Goal: Information Seeking & Learning: Find specific fact

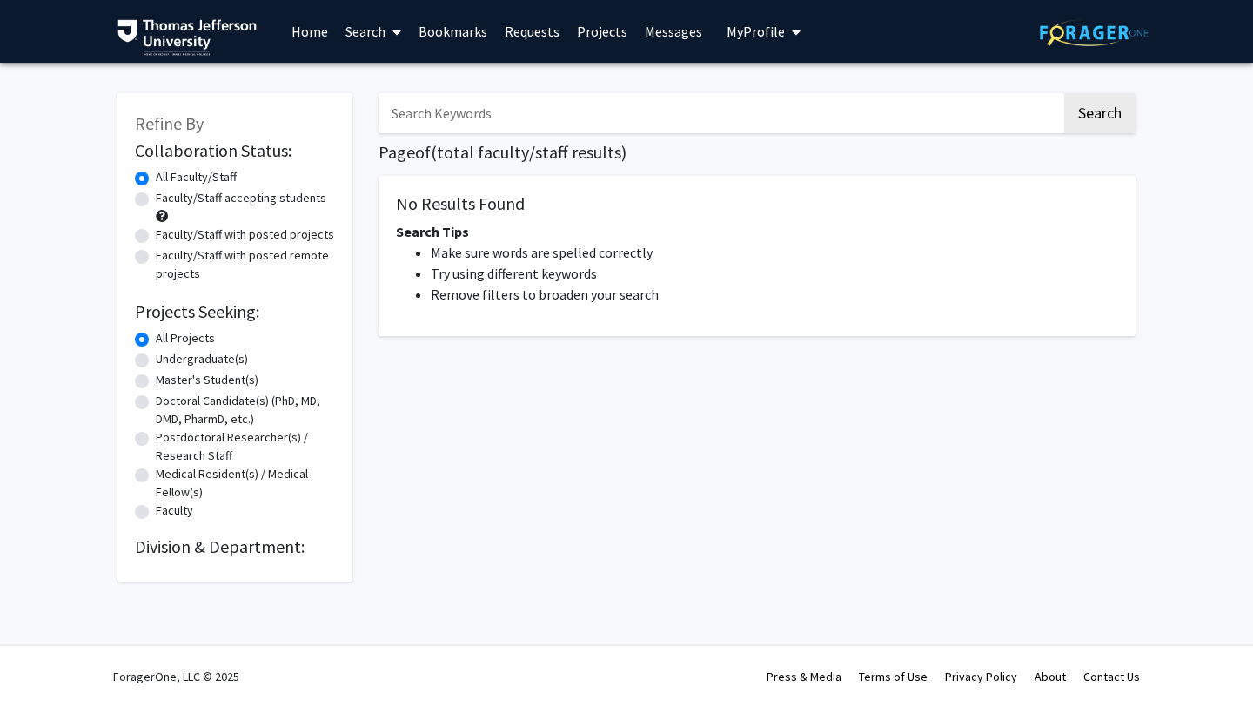
click at [535, 104] on input "Search Keywords" at bounding box center [720, 113] width 683 height 40
type input "tholey"
click at [1064, 93] on button "Search" at bounding box center [1099, 113] width 71 height 40
click at [485, 111] on input "tholey" at bounding box center [720, 113] width 683 height 40
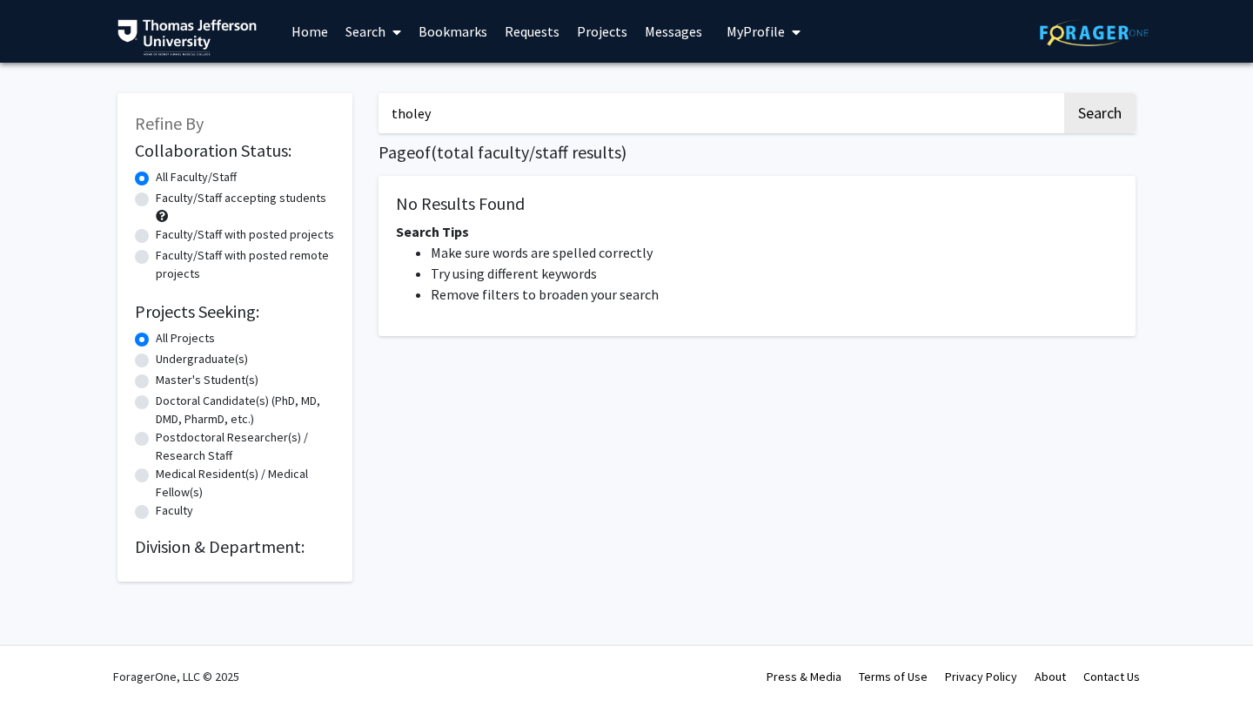
click at [485, 111] on input "tholey" at bounding box center [720, 113] width 683 height 40
type input "tholey"
click at [1064, 93] on button "Search" at bounding box center [1099, 113] width 71 height 40
click at [300, 25] on link "Home" at bounding box center [310, 31] width 54 height 61
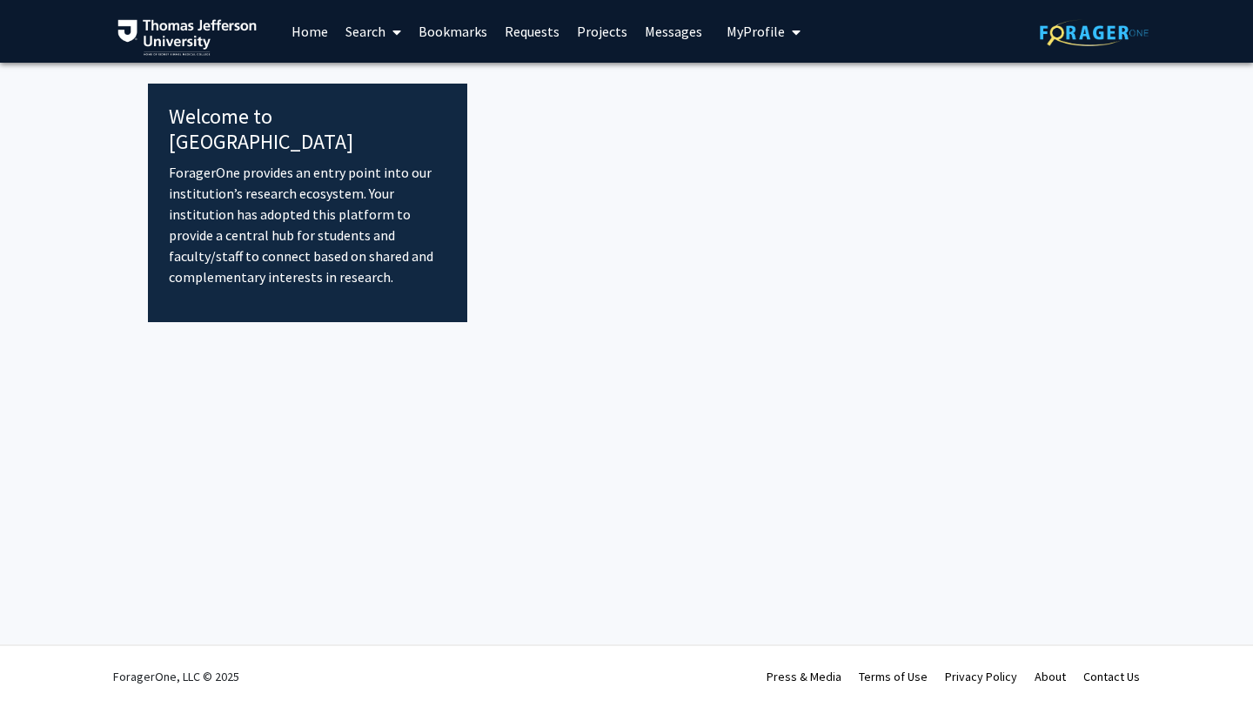
click at [379, 30] on link "Search" at bounding box center [373, 31] width 73 height 61
click at [383, 75] on span "Faculty/Staff" at bounding box center [401, 80] width 128 height 35
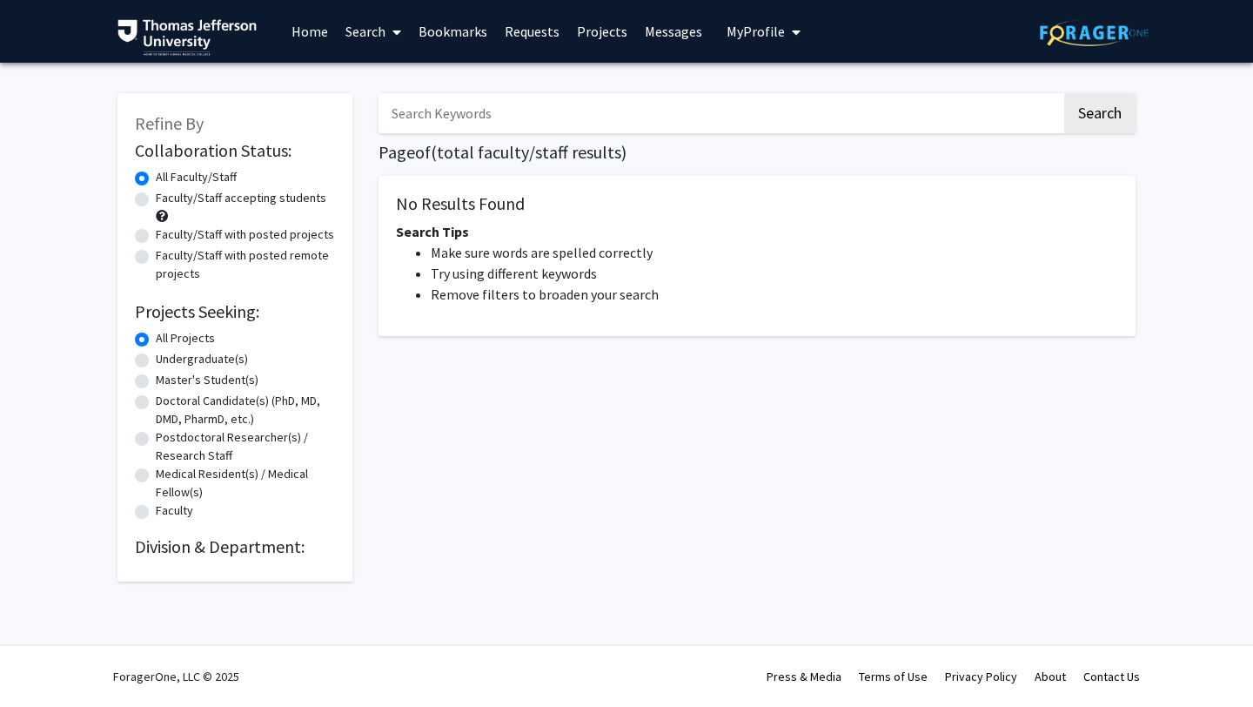
click at [455, 116] on input "Search Keywords" at bounding box center [720, 113] width 683 height 40
type input "[PERSON_NAME]"
click at [1064, 93] on button "Search" at bounding box center [1099, 113] width 71 height 40
click at [578, 113] on input "[PERSON_NAME]" at bounding box center [720, 113] width 683 height 40
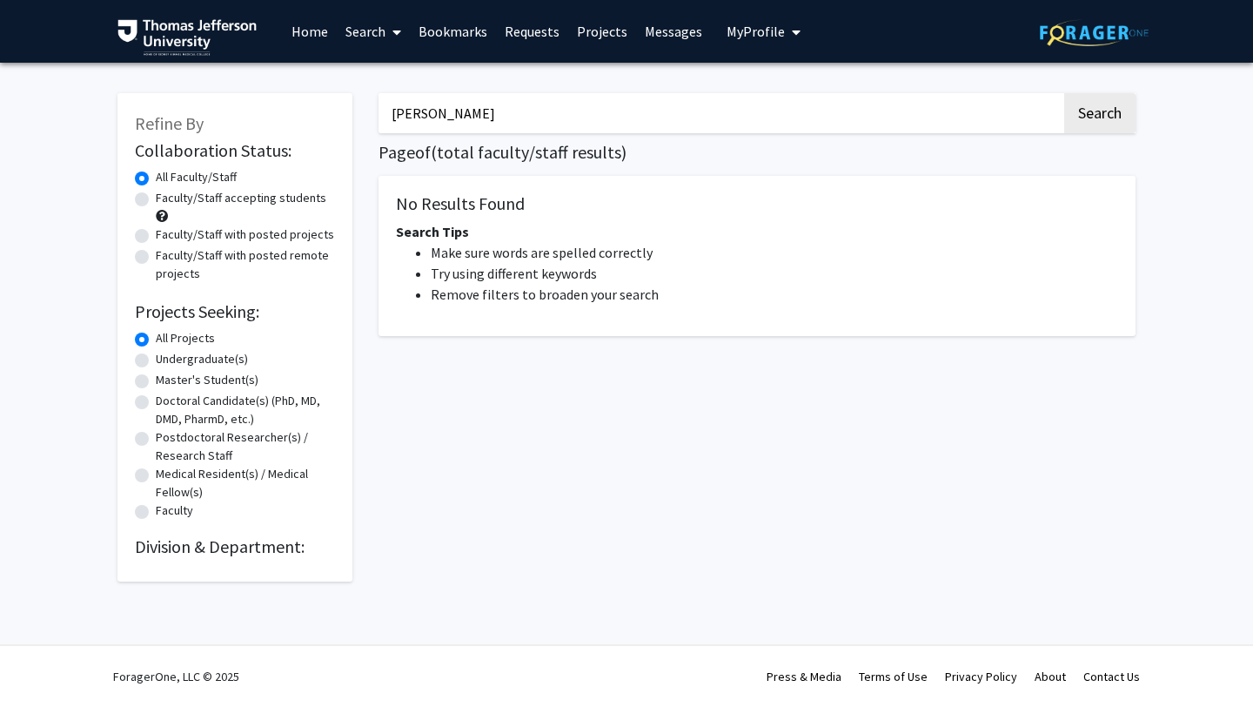
click at [578, 113] on input "[PERSON_NAME]" at bounding box center [720, 113] width 683 height 40
click at [63, 305] on div "Refine By Collaboration Status: Collaboration Status All Faculty/Staff Collabor…" at bounding box center [626, 342] width 1253 height 558
click at [255, 312] on h2 "Projects Seeking:" at bounding box center [235, 311] width 200 height 21
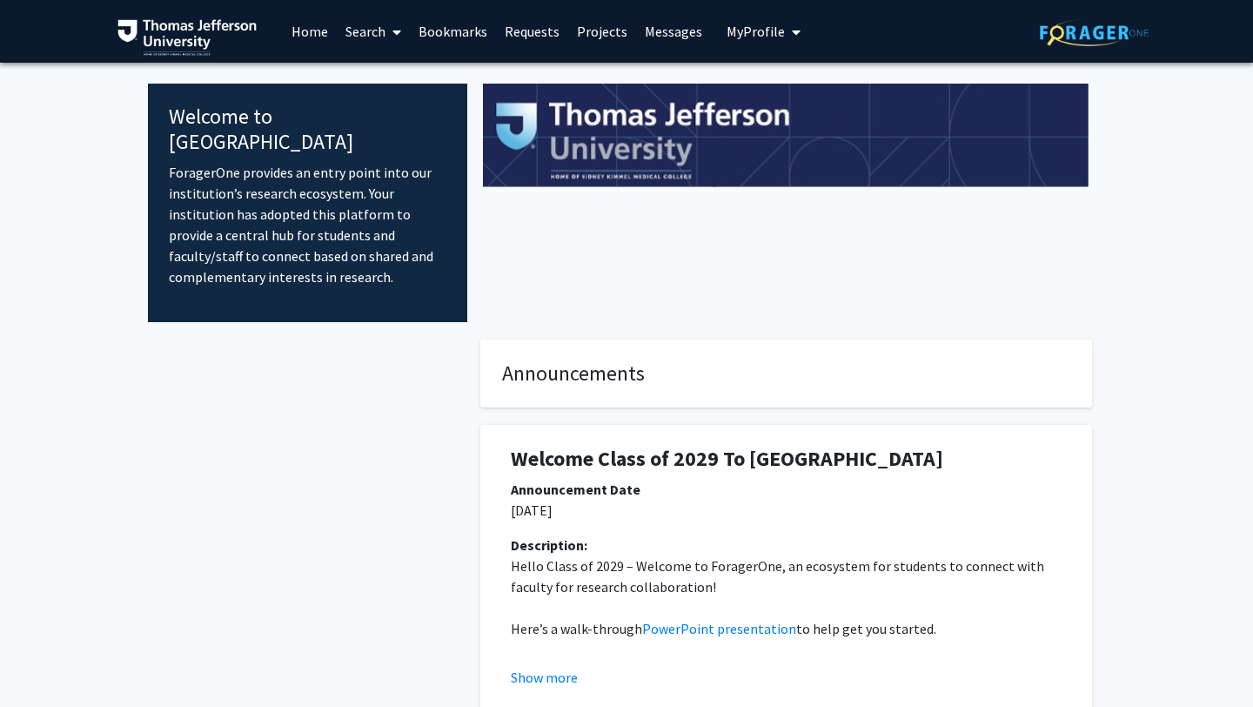
click at [299, 31] on link "Home" at bounding box center [310, 31] width 54 height 61
click at [325, 32] on link "Home" at bounding box center [310, 31] width 54 height 61
